Goal: Task Accomplishment & Management: Complete application form

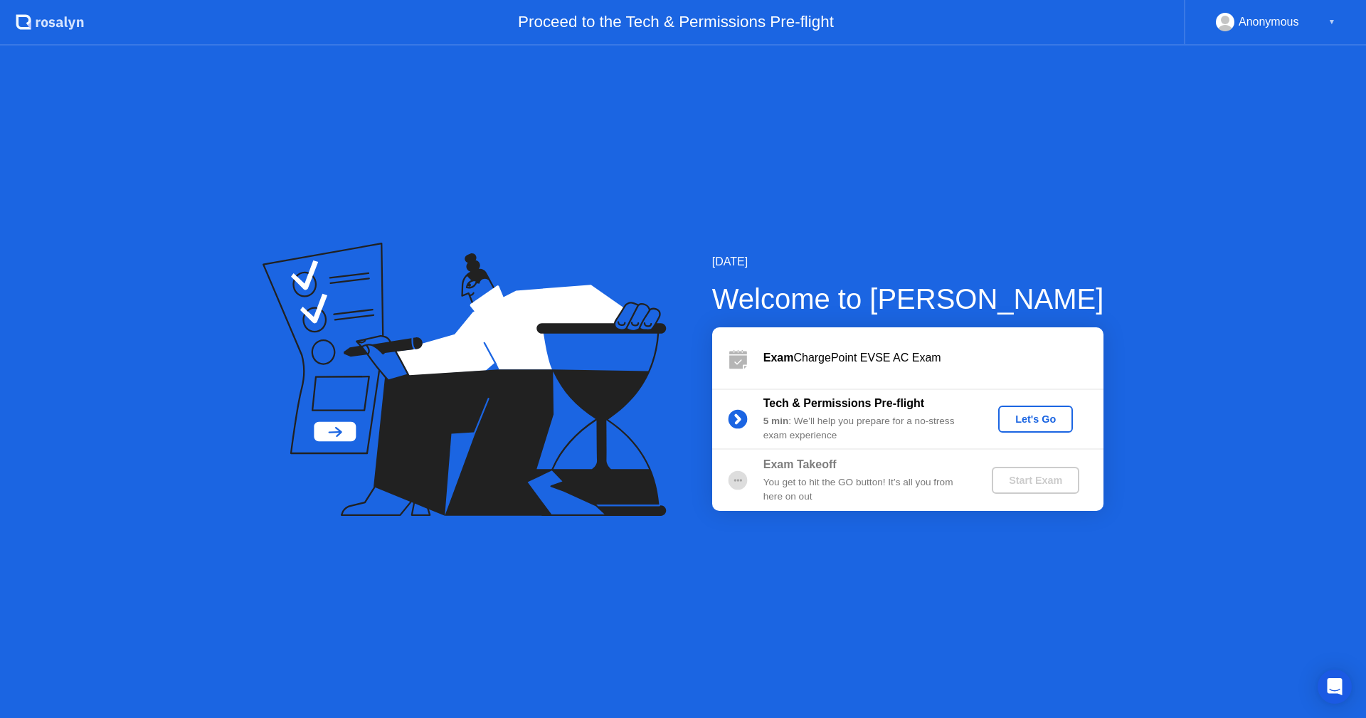
click at [1043, 423] on div "Let's Go" at bounding box center [1035, 418] width 63 height 11
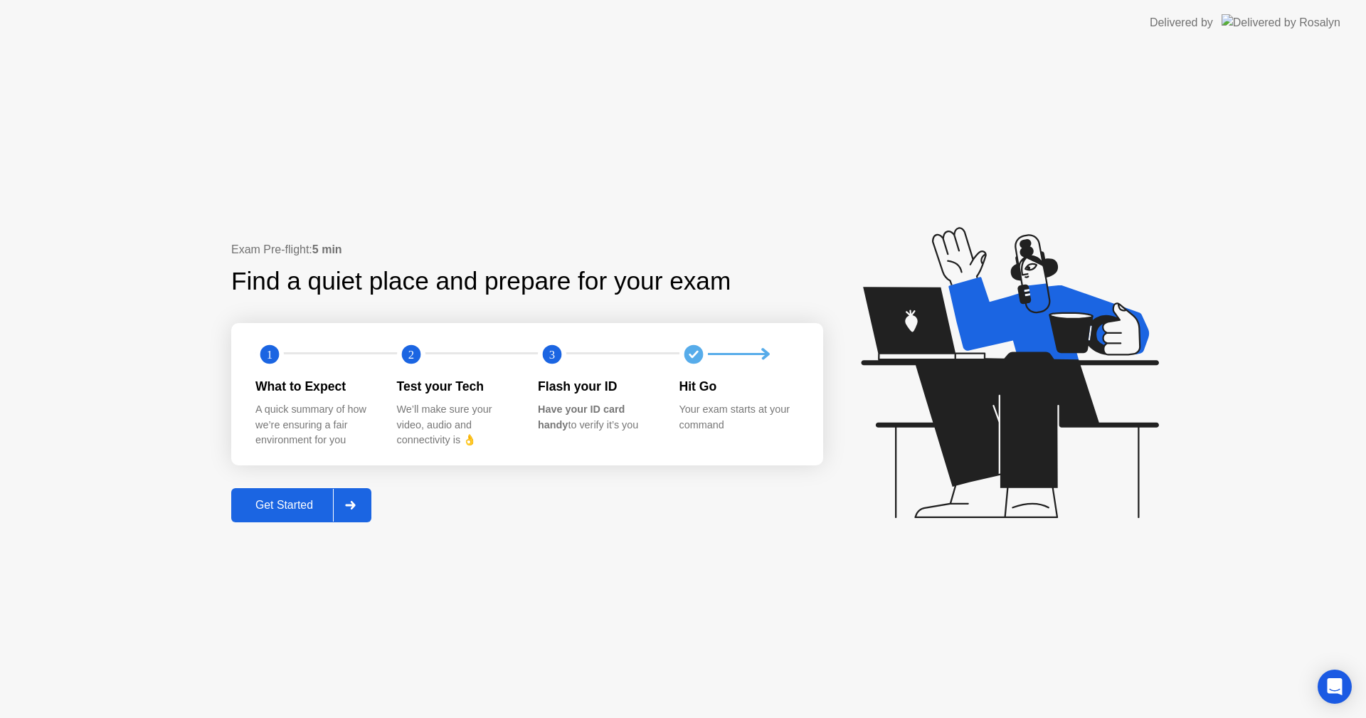
click at [269, 504] on div "Get Started" at bounding box center [283, 505] width 97 height 13
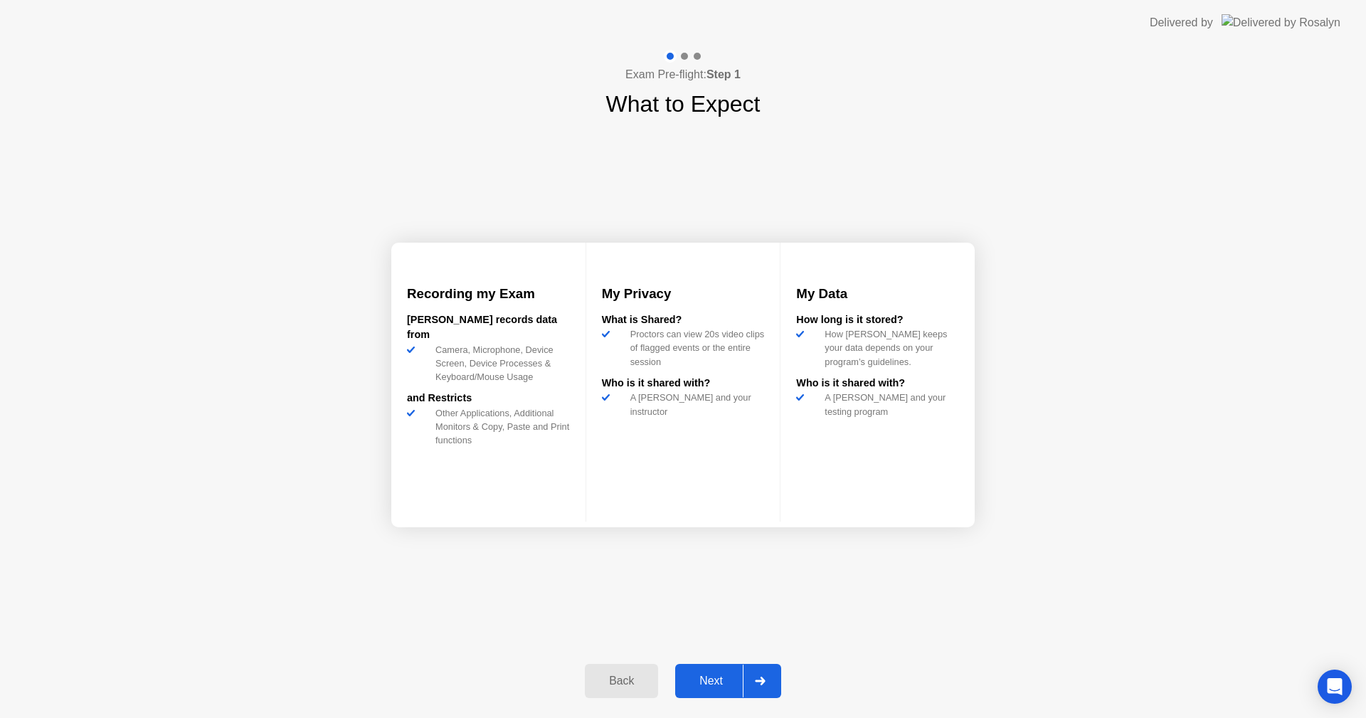
click at [701, 674] on div "Next" at bounding box center [710, 680] width 63 height 13
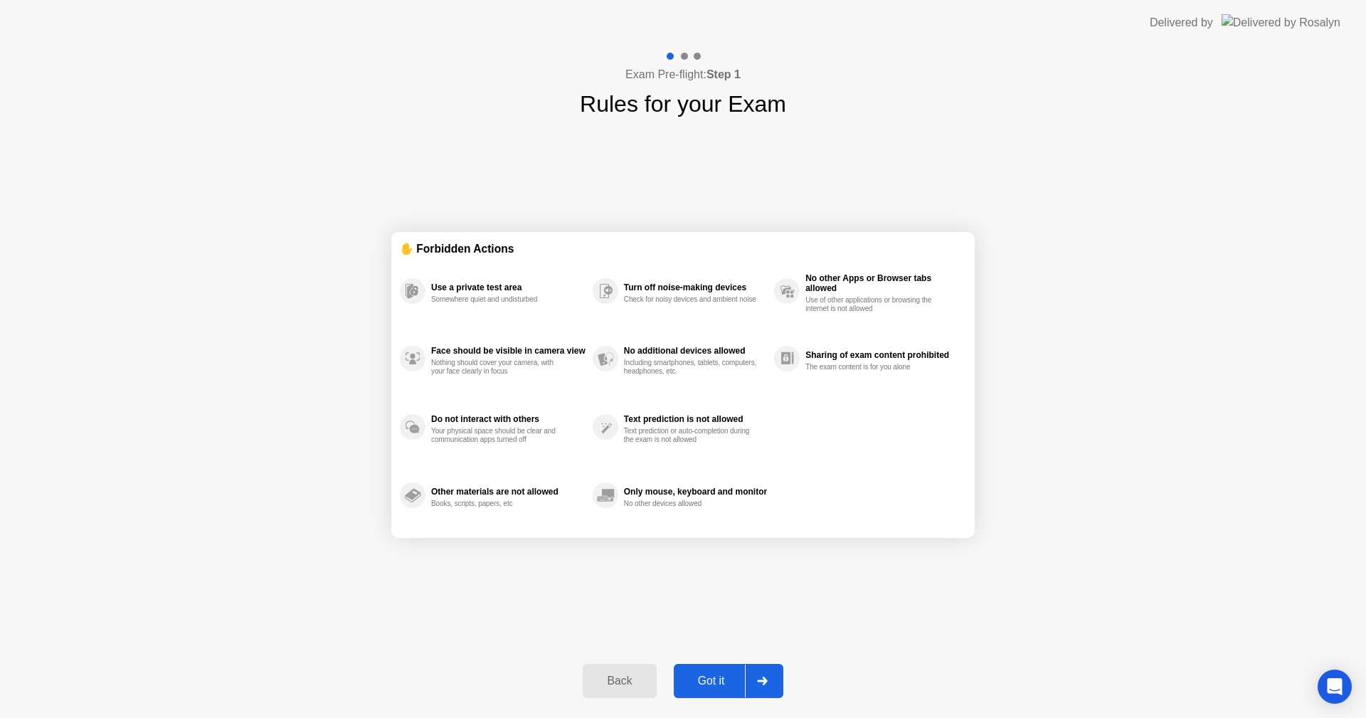
click at [720, 687] on div "Got it" at bounding box center [711, 680] width 67 height 13
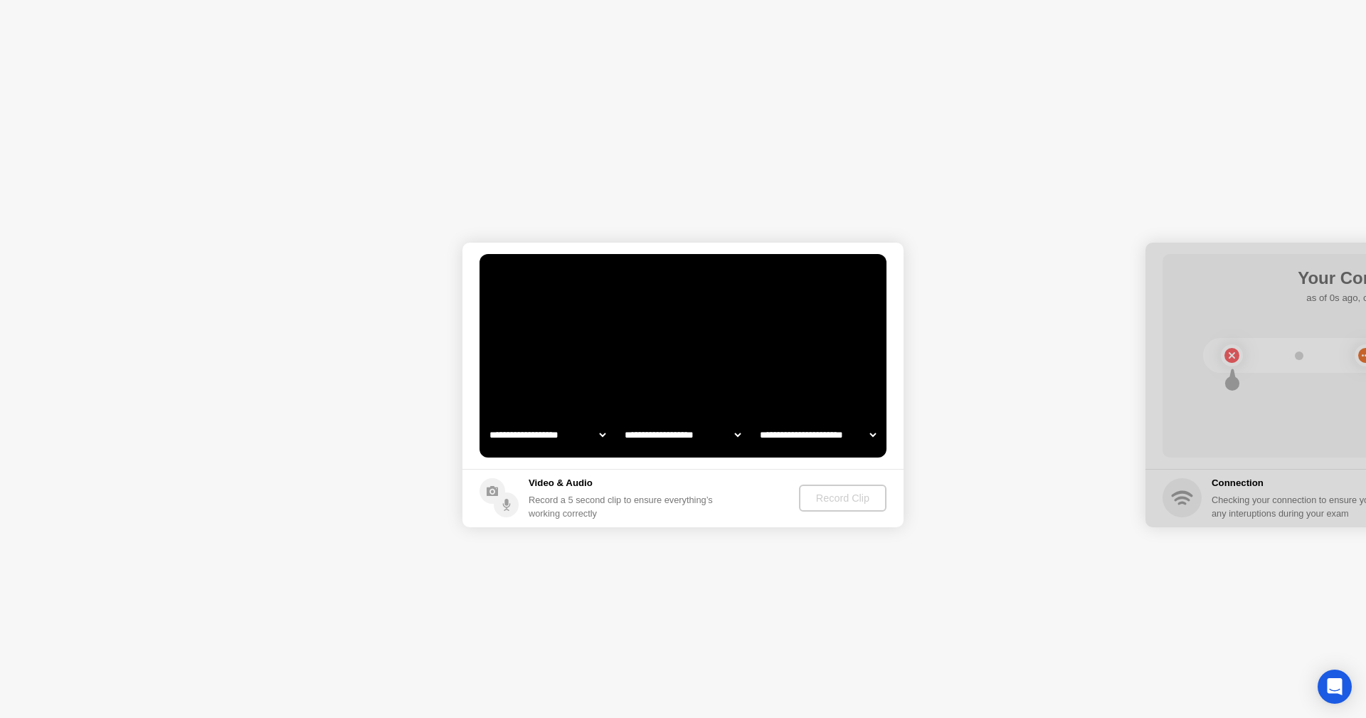
select select "**********"
select select "*******"
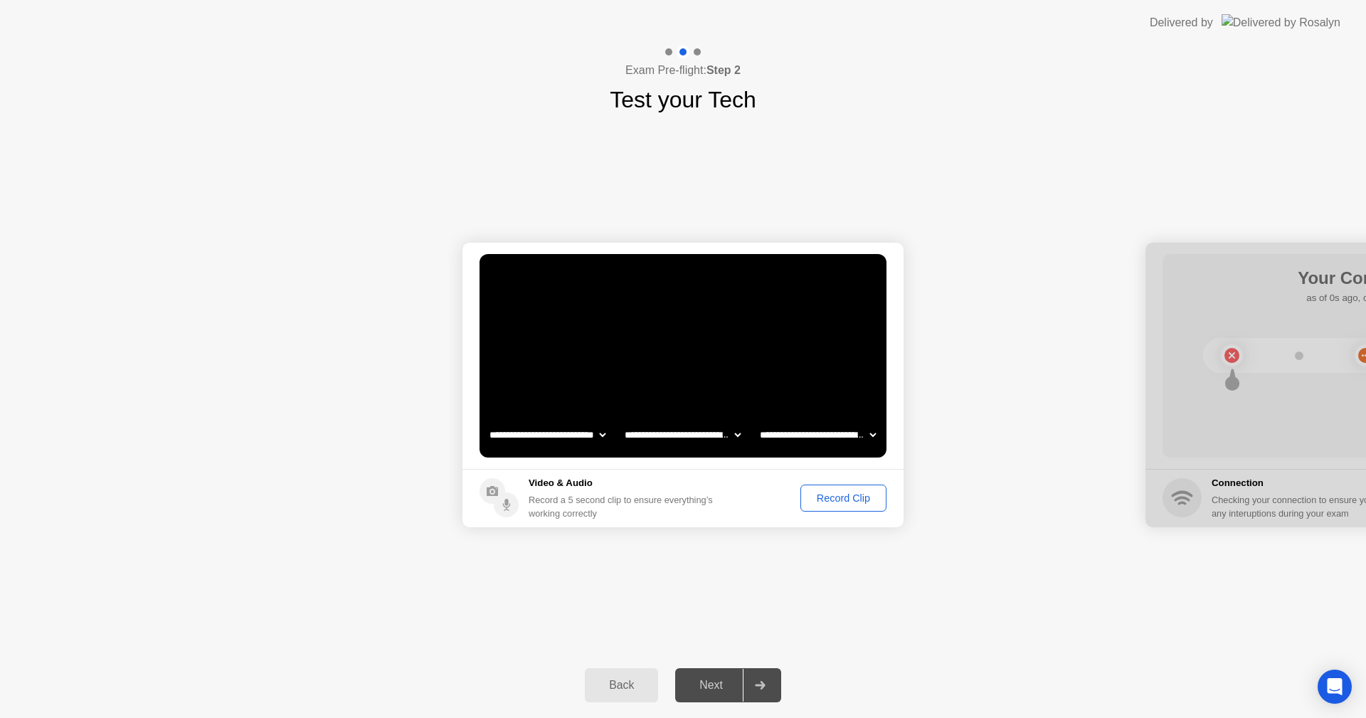
click at [686, 331] on video at bounding box center [682, 355] width 407 height 203
click at [847, 503] on div "Record Clip" at bounding box center [843, 497] width 76 height 11
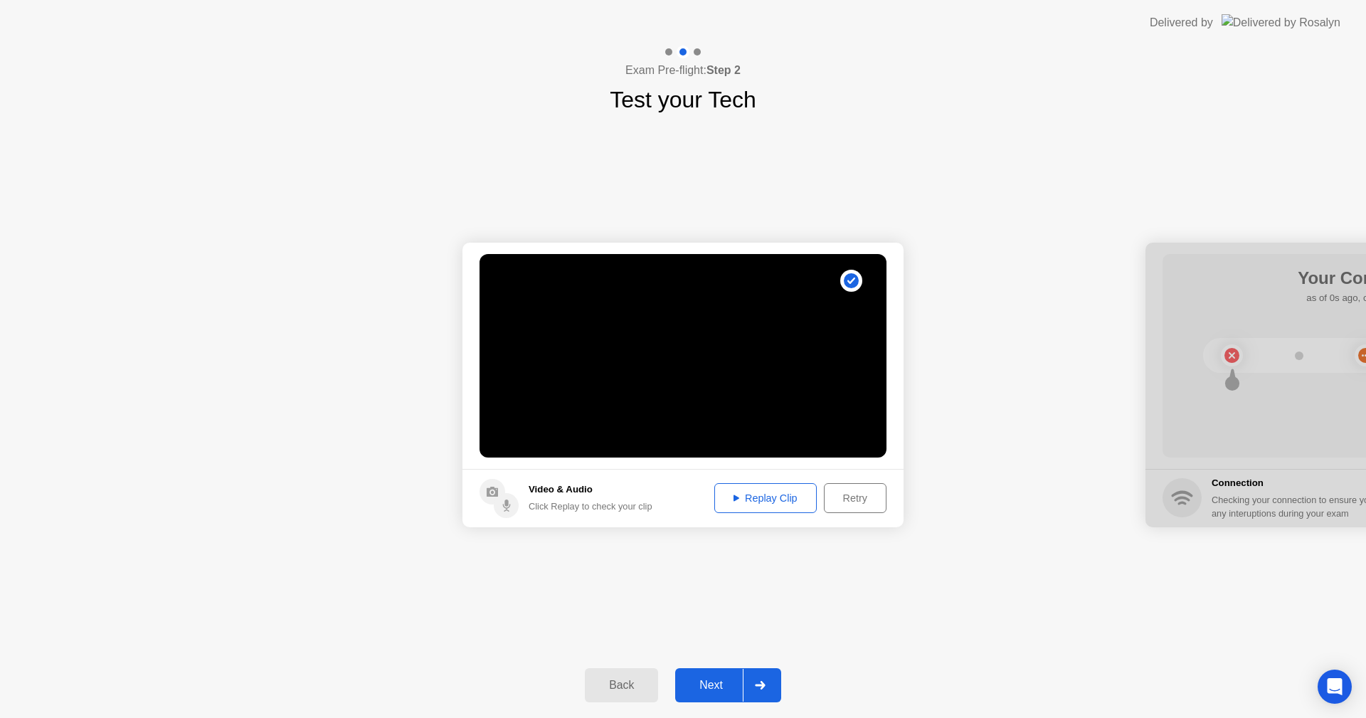
click at [741, 488] on button "Replay Clip" at bounding box center [765, 498] width 102 height 30
click at [965, 578] on div "**********" at bounding box center [683, 385] width 1366 height 536
click at [711, 684] on div "Next" at bounding box center [710, 685] width 63 height 13
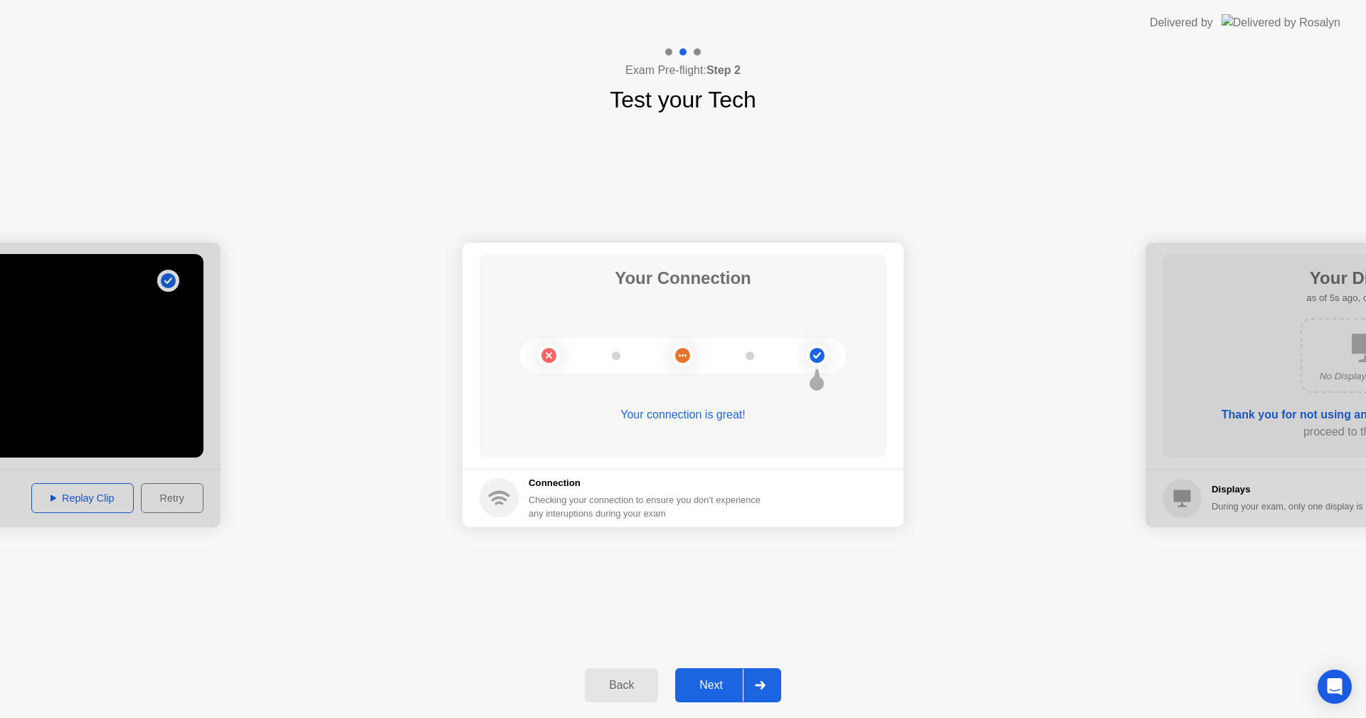
click at [711, 686] on div "Next" at bounding box center [710, 685] width 63 height 13
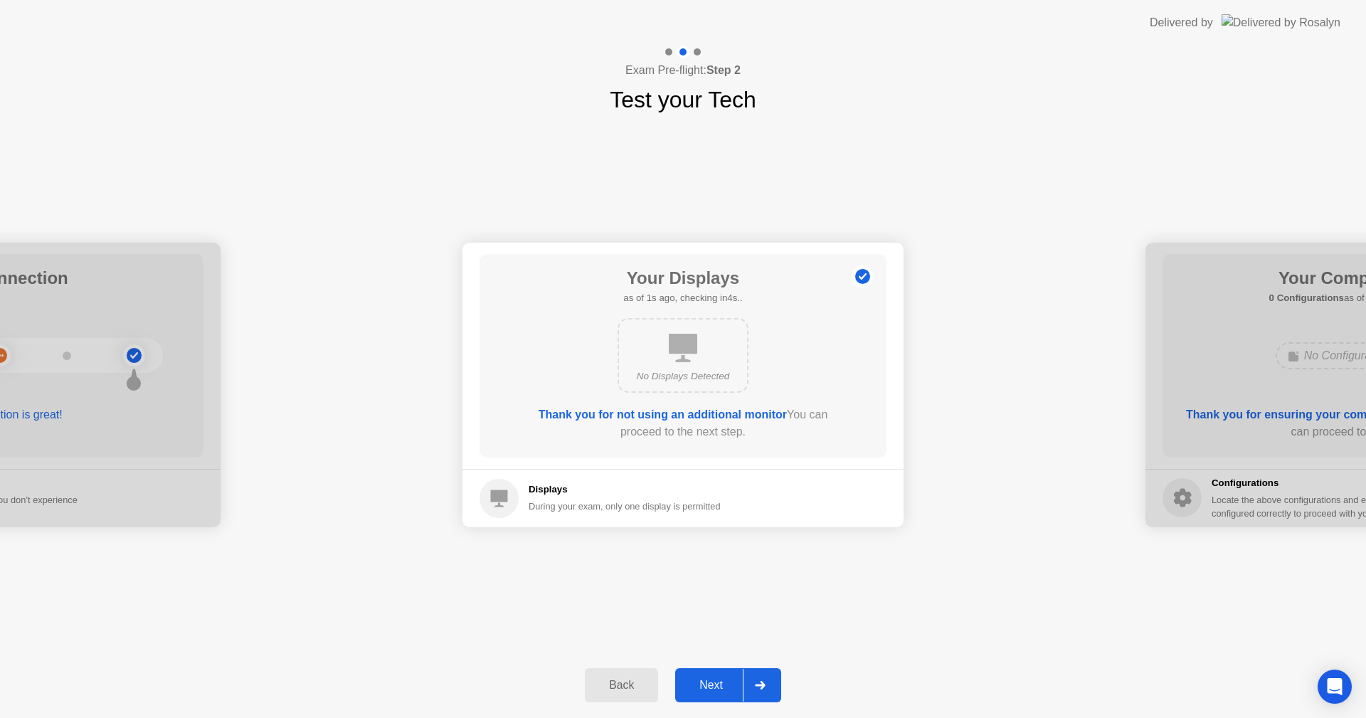
click at [720, 683] on div "Next" at bounding box center [710, 685] width 63 height 13
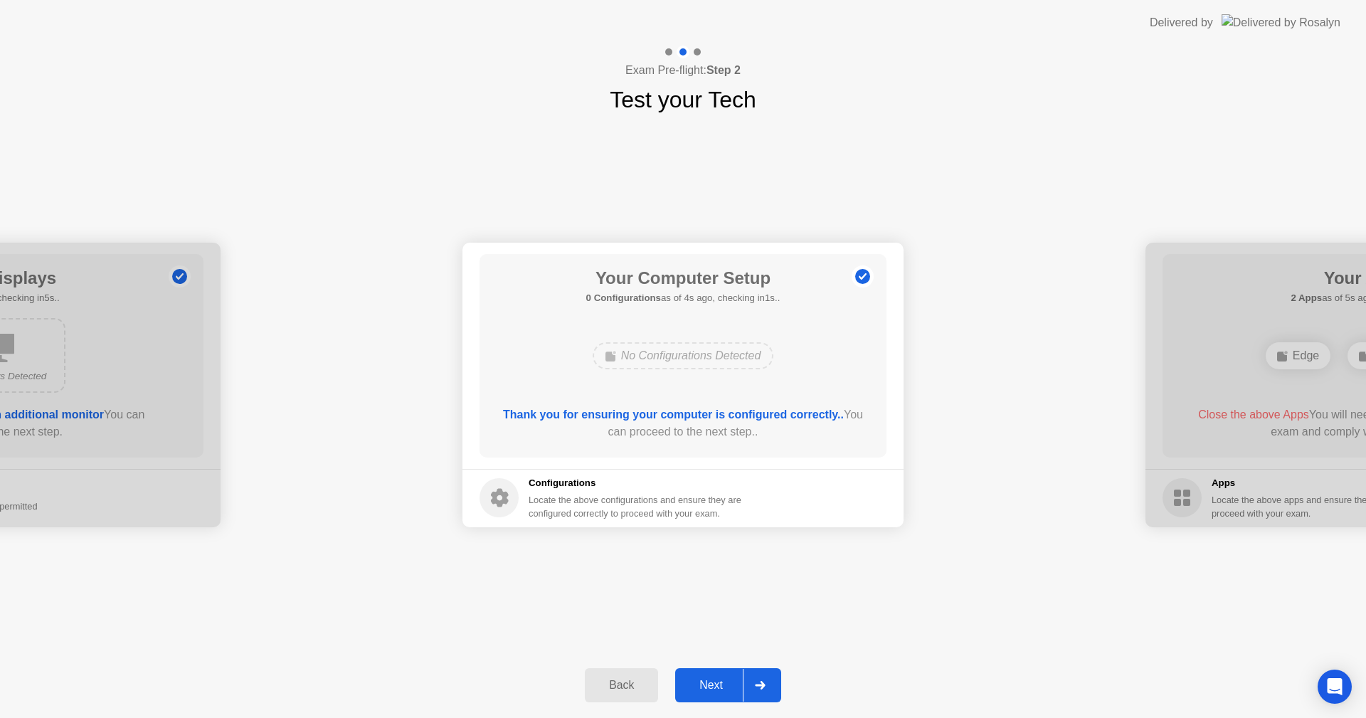
click at [731, 689] on div "Next" at bounding box center [710, 685] width 63 height 13
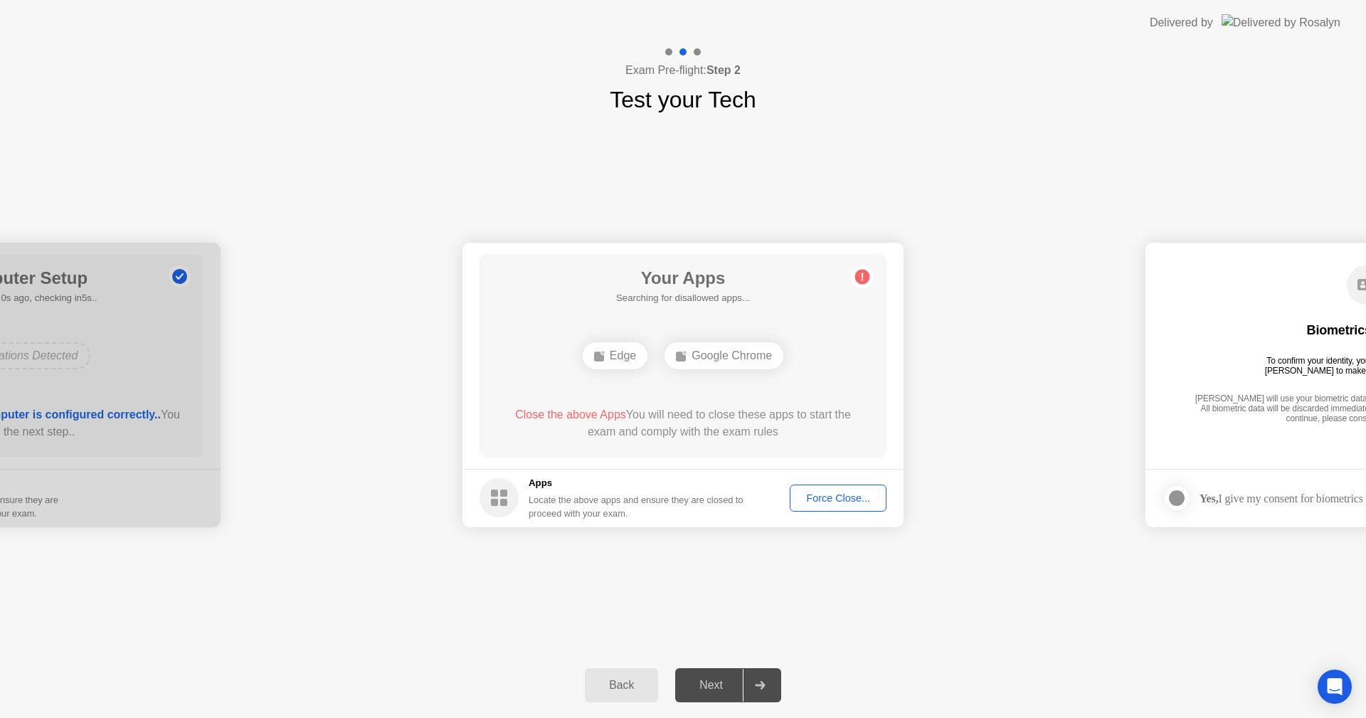
click at [839, 502] on div "Force Close..." at bounding box center [838, 497] width 87 height 11
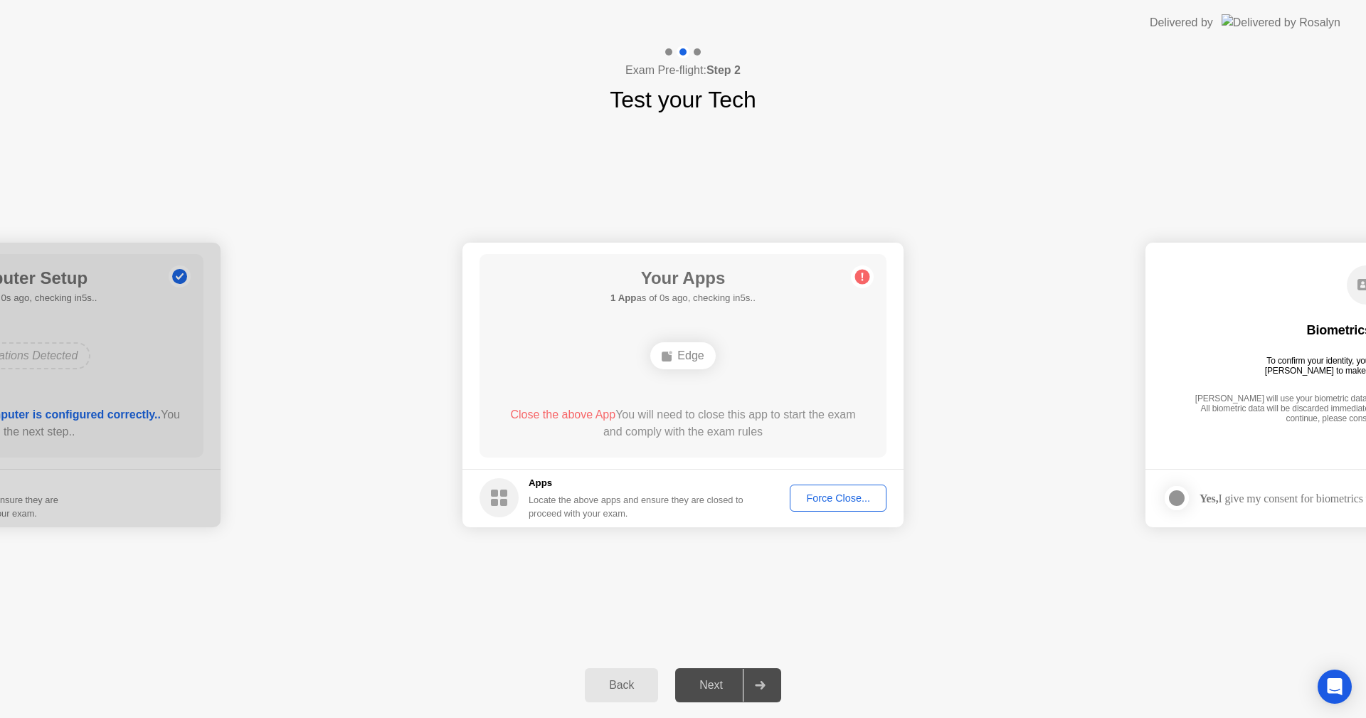
click at [949, 638] on div "**********" at bounding box center [683, 385] width 1366 height 536
click at [846, 495] on div "Force Close..." at bounding box center [838, 497] width 87 height 11
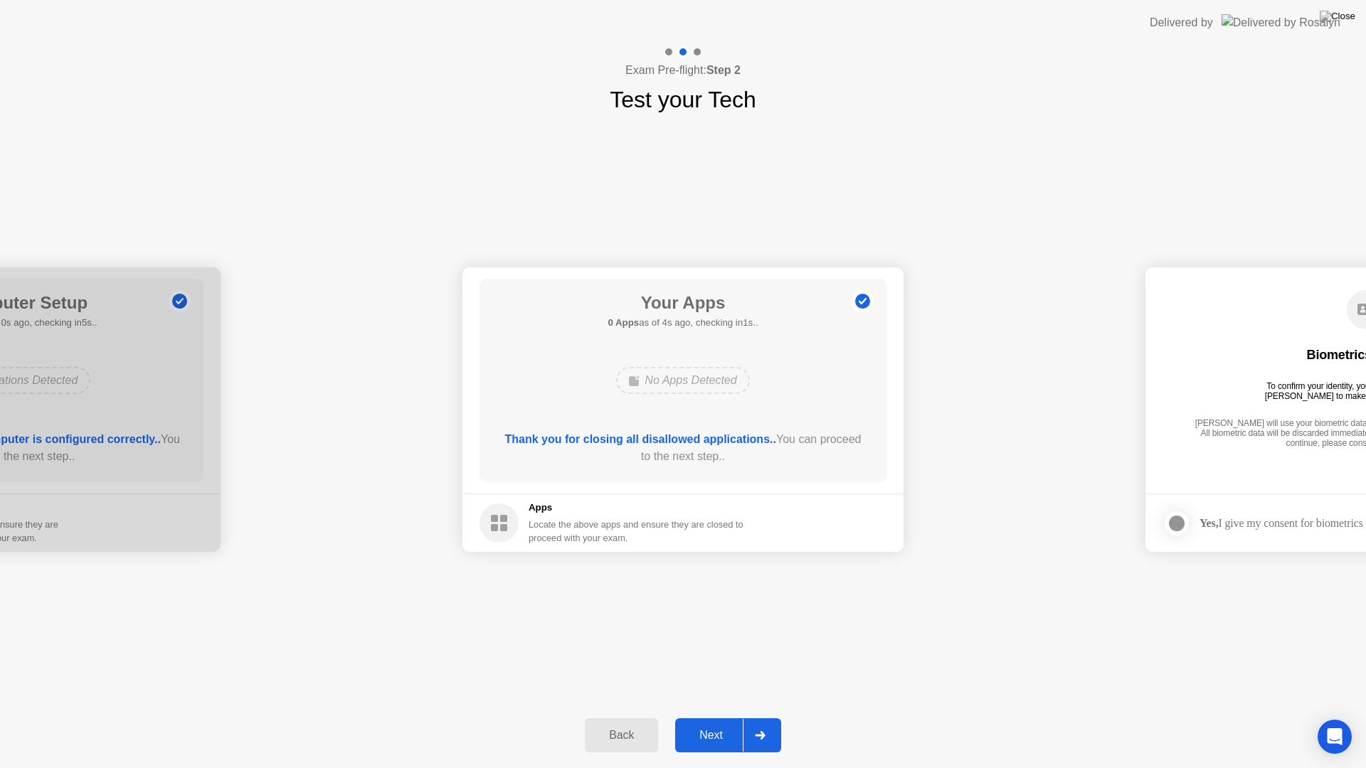
click at [719, 717] on div "Next" at bounding box center [710, 735] width 63 height 13
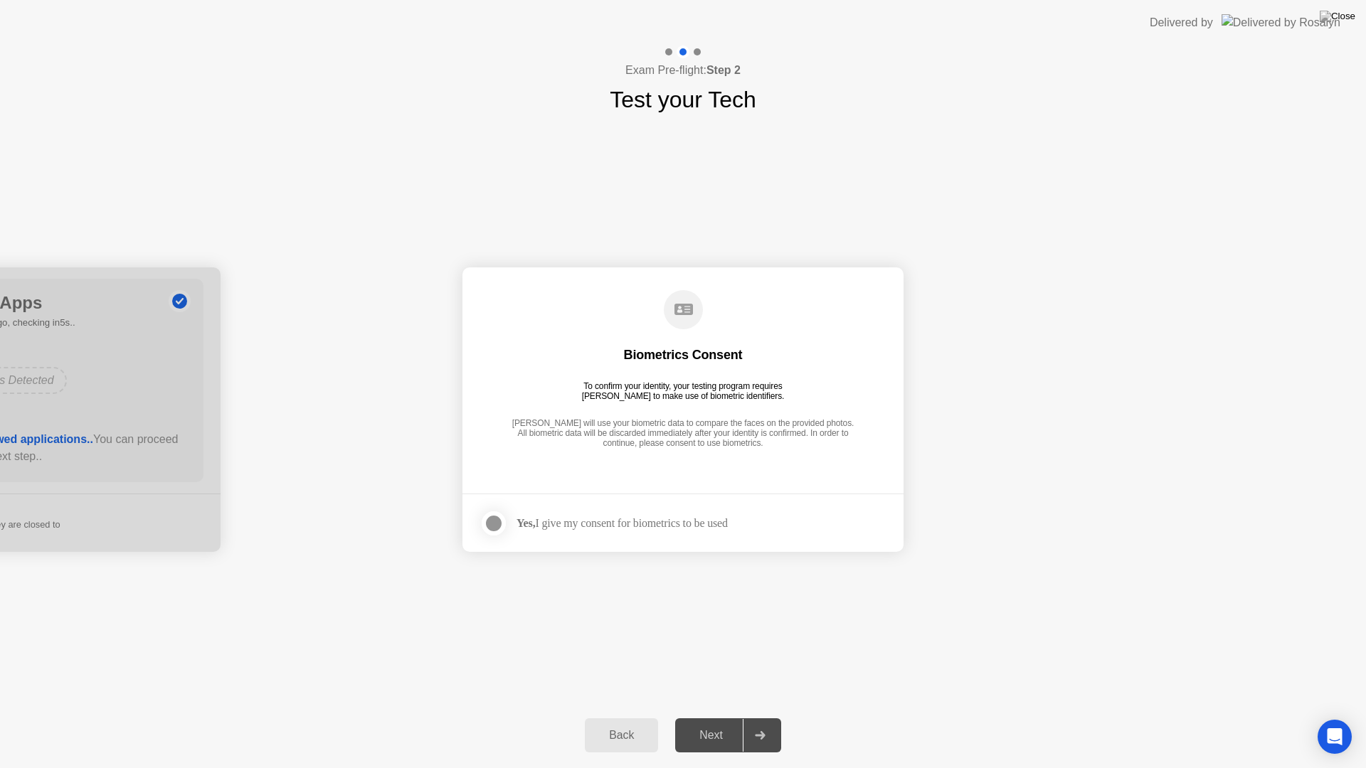
click at [493, 523] on div at bounding box center [493, 523] width 17 height 17
click at [718, 717] on div "Next" at bounding box center [710, 735] width 63 height 13
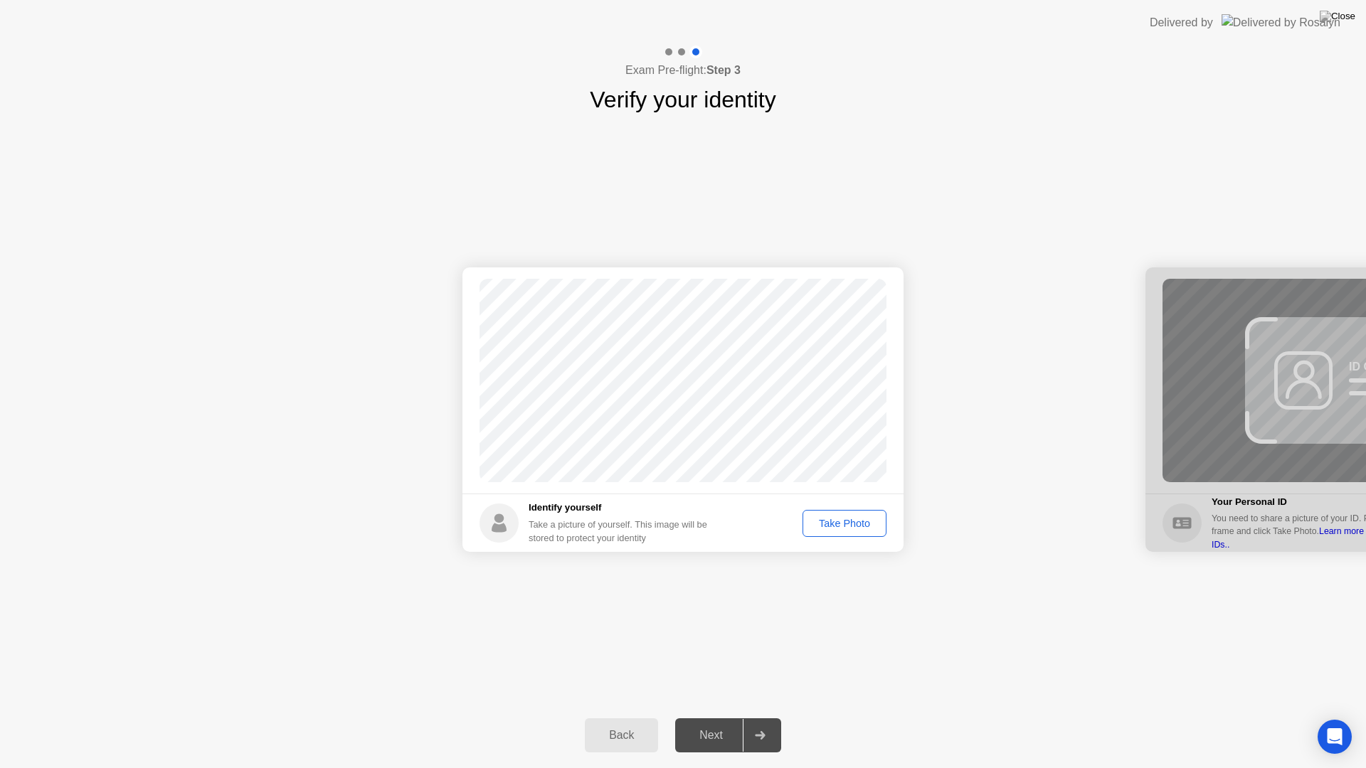
click at [839, 518] on div "Take Photo" at bounding box center [844, 523] width 74 height 11
click at [723, 717] on button "Next" at bounding box center [728, 735] width 106 height 34
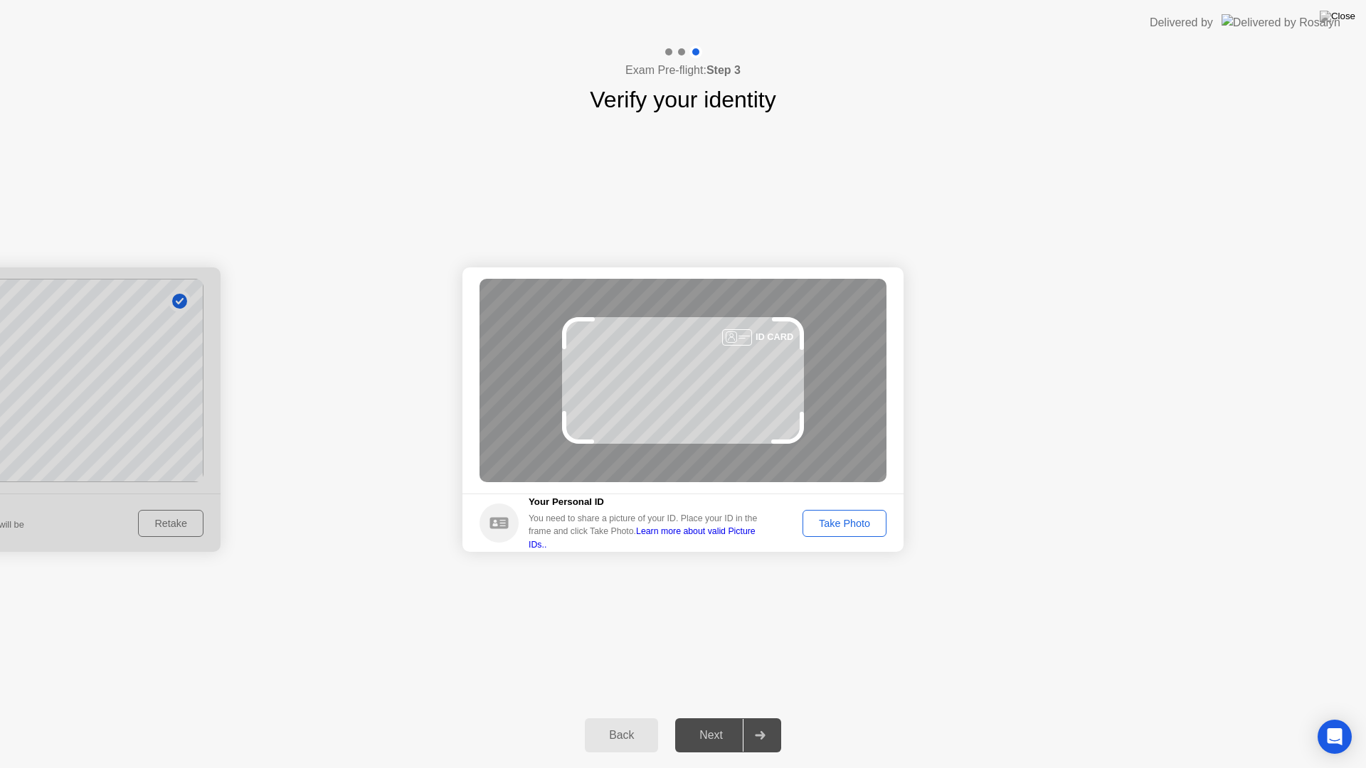
click at [853, 526] on div "Take Photo" at bounding box center [844, 523] width 74 height 11
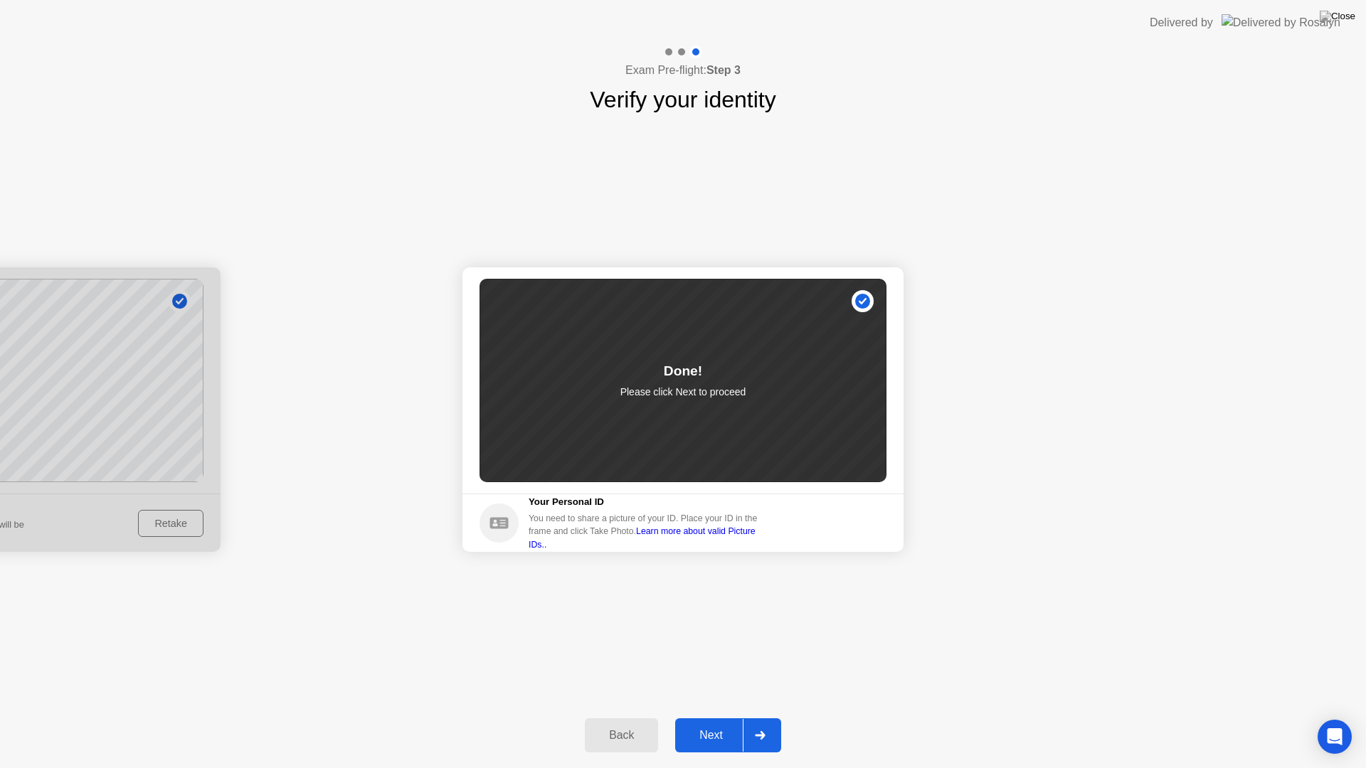
click at [717, 717] on button "Next" at bounding box center [728, 735] width 106 height 34
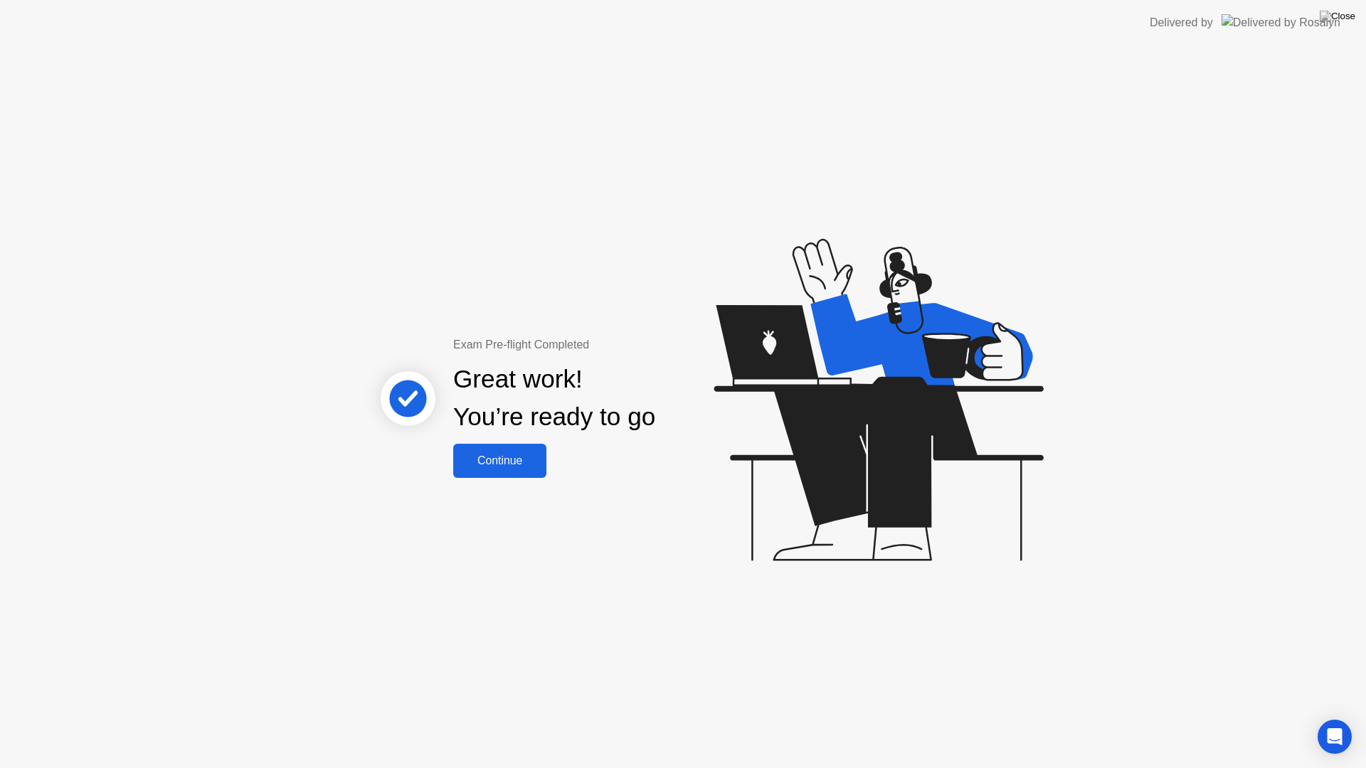
click at [519, 467] on div "Continue" at bounding box center [499, 461] width 85 height 13
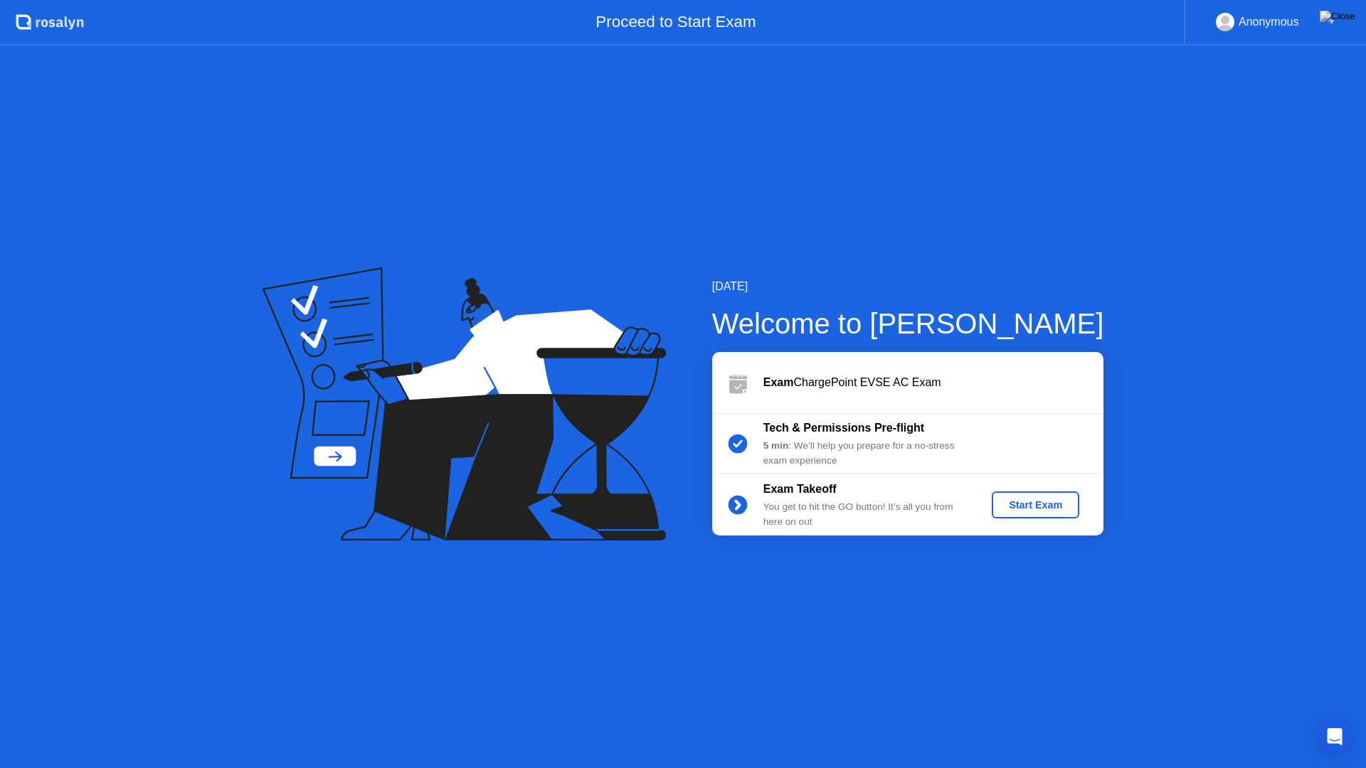
click at [1037, 504] on div "Start Exam" at bounding box center [1035, 504] width 76 height 11
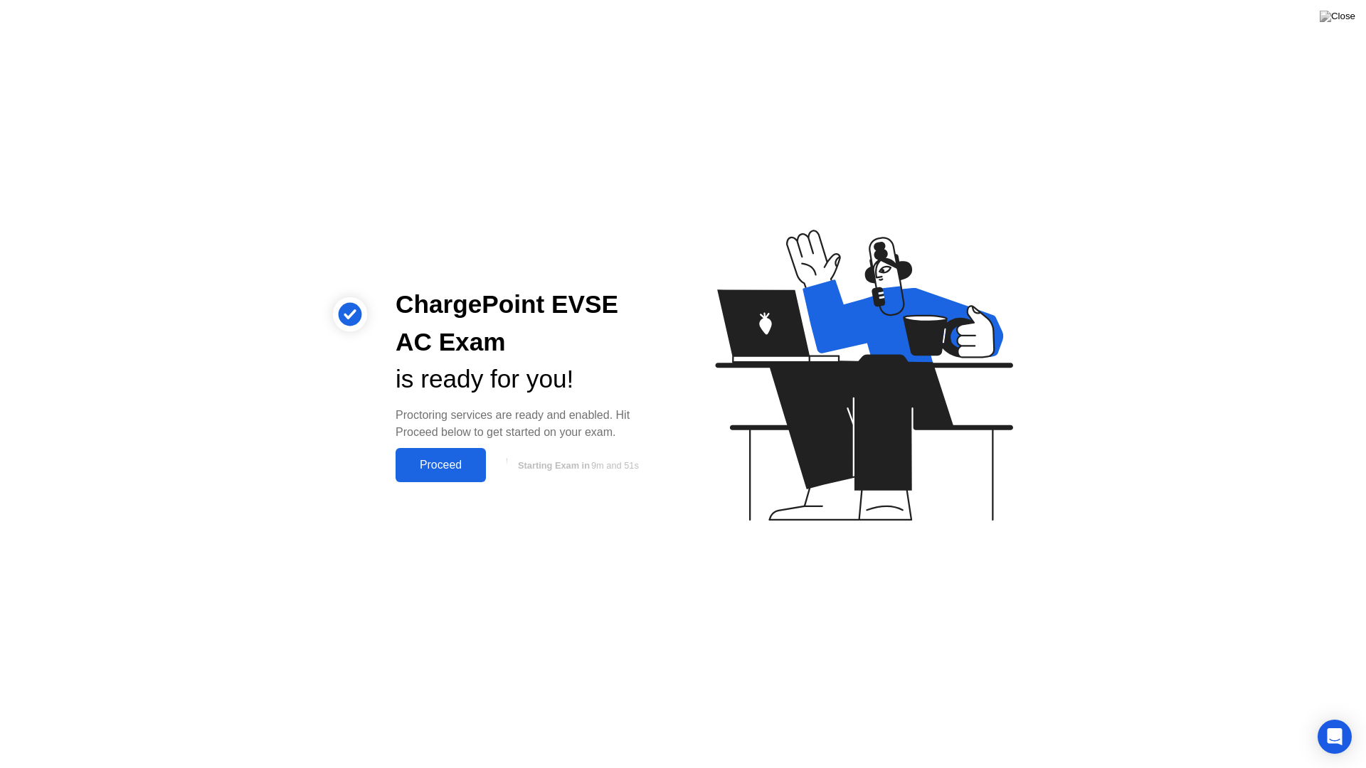
click at [422, 470] on div "Proceed" at bounding box center [441, 465] width 82 height 13
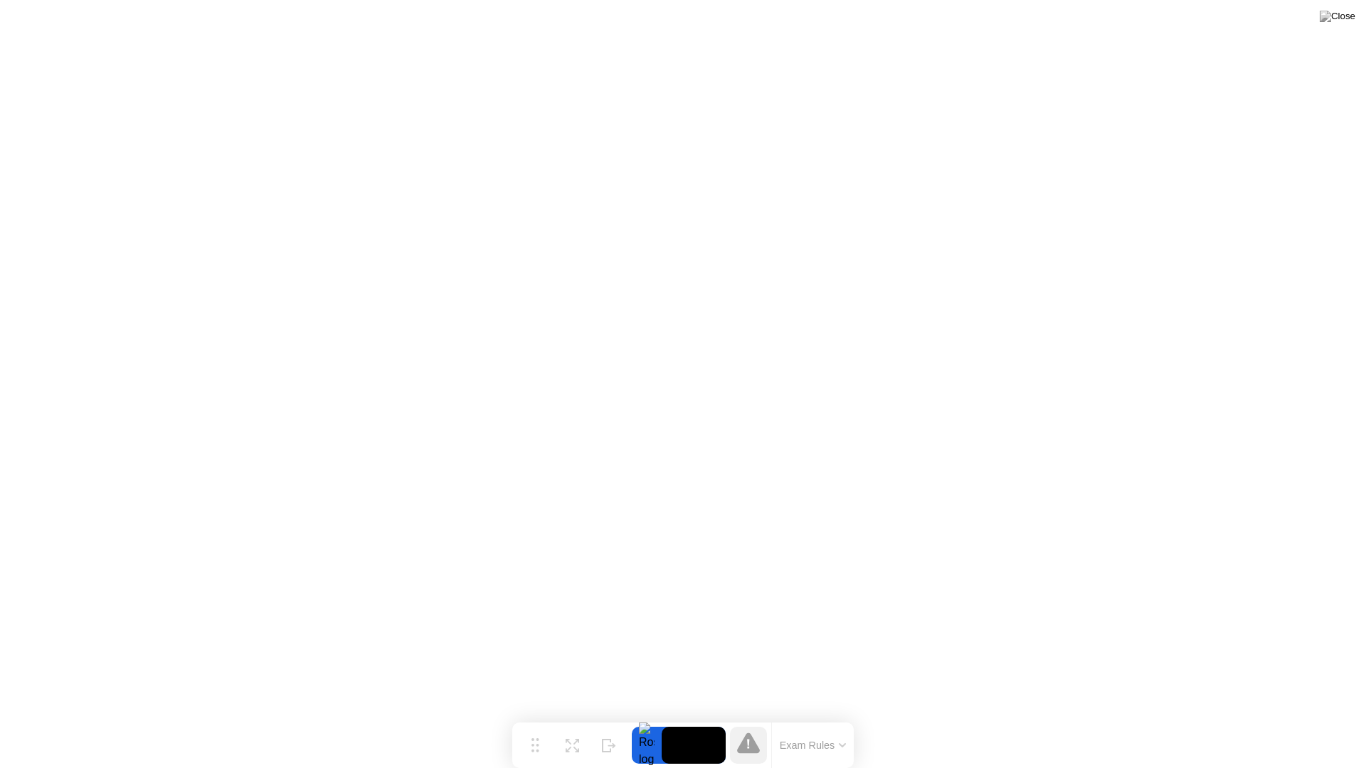
click at [821, 717] on button "Exam Rules" at bounding box center [812, 745] width 75 height 13
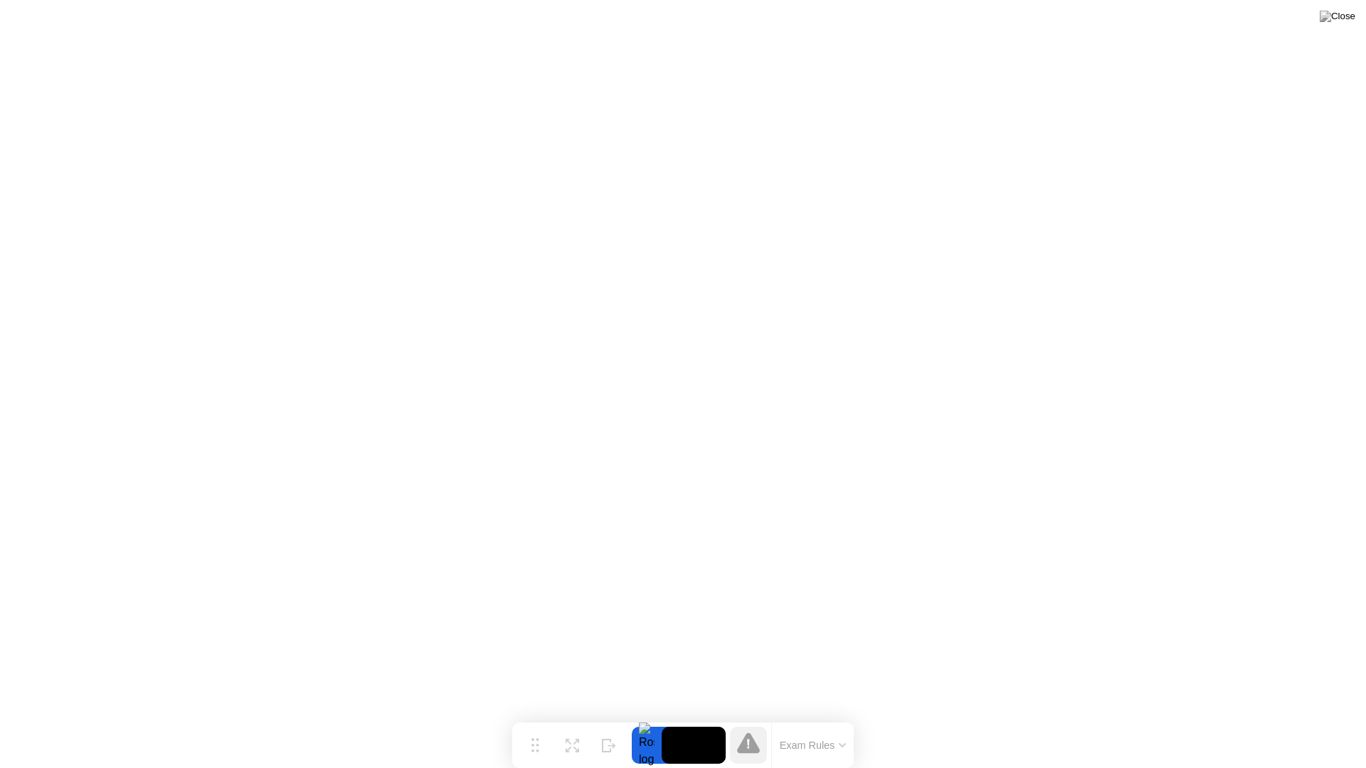
click at [753, 717] on div at bounding box center [748, 745] width 37 height 37
click at [753, 717] on icon at bounding box center [748, 743] width 23 height 23
click at [752, 717] on icon at bounding box center [748, 743] width 23 height 21
click at [650, 717] on div at bounding box center [647, 745] width 30 height 37
click at [812, 717] on button "Exam Rules" at bounding box center [812, 745] width 75 height 13
